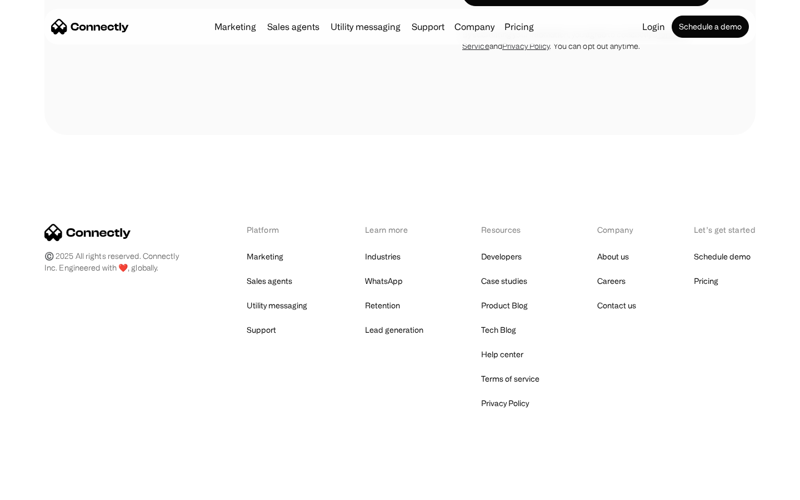
scroll to position [966, 0]
